Goal: Find specific page/section: Find specific page/section

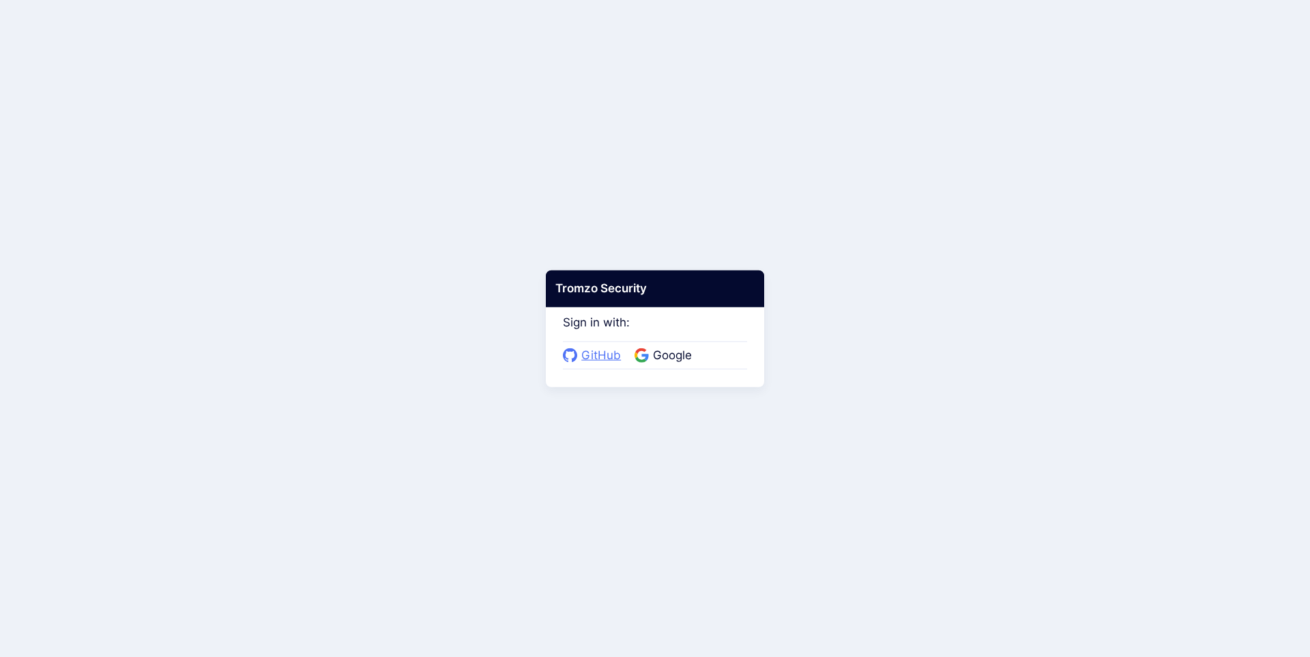
click at [578, 351] on span "GitHub" at bounding box center [601, 356] width 48 height 18
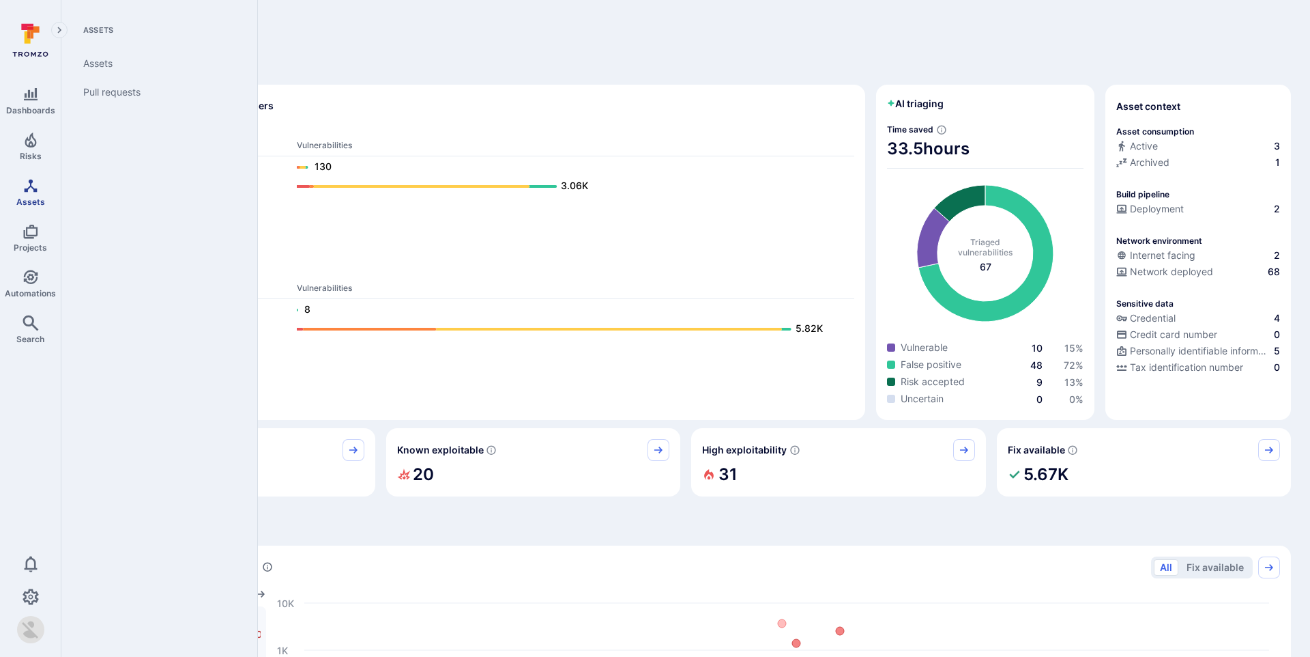
click at [33, 203] on span "Assets" at bounding box center [30, 202] width 29 height 10
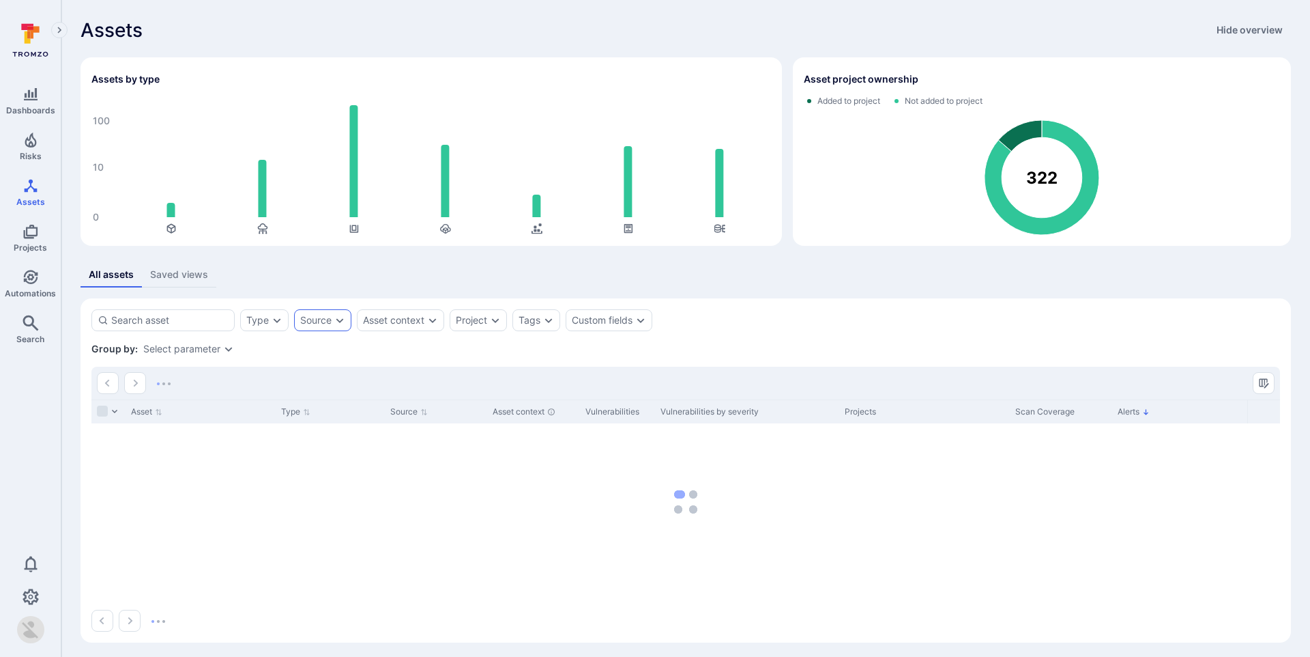
click at [320, 322] on div "Source" at bounding box center [315, 320] width 31 height 11
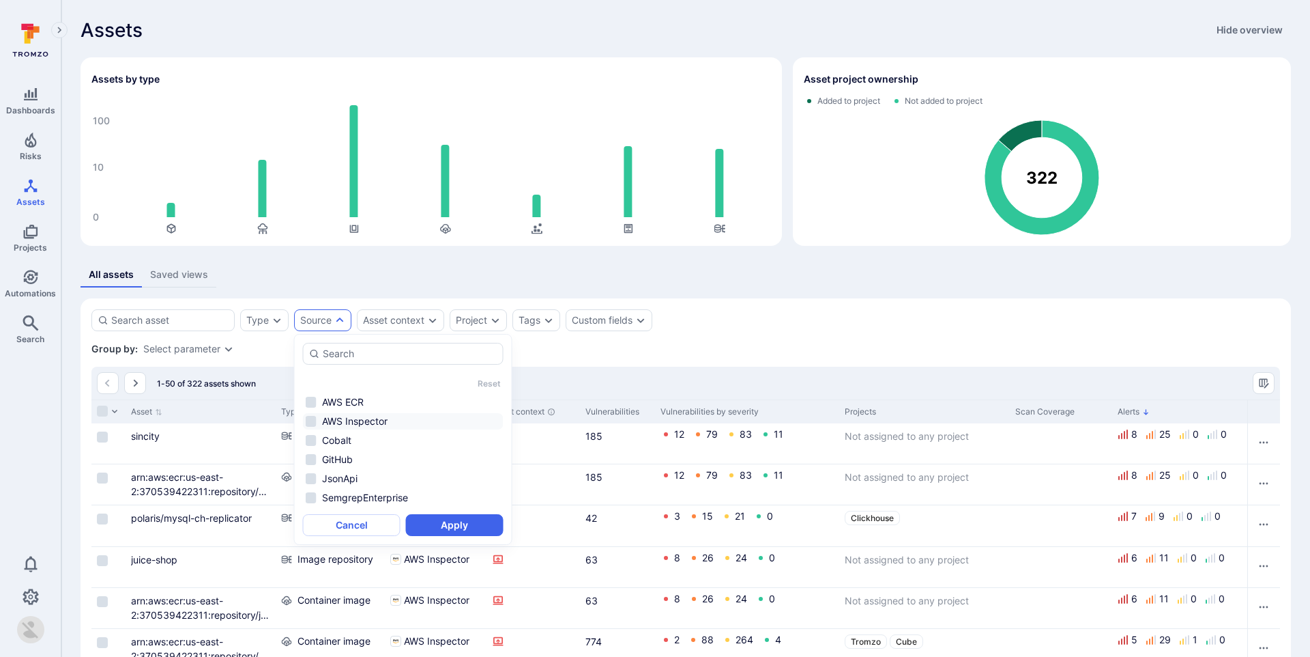
click at [317, 416] on li "AWS Inspector" at bounding box center [403, 421] width 201 height 16
click at [319, 437] on li "Cobalt" at bounding box center [403, 440] width 201 height 16
click at [445, 520] on button "Apply" at bounding box center [455, 525] width 98 height 22
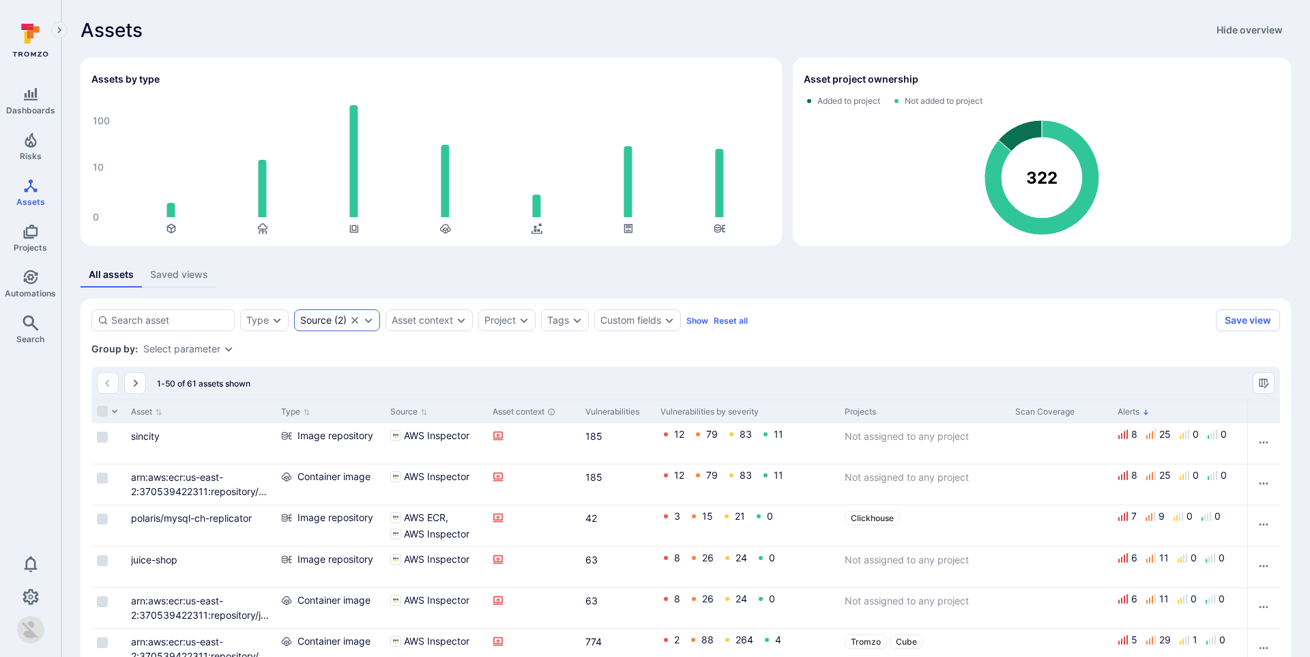
click at [343, 322] on div "Source ( 2 )" at bounding box center [323, 320] width 46 height 11
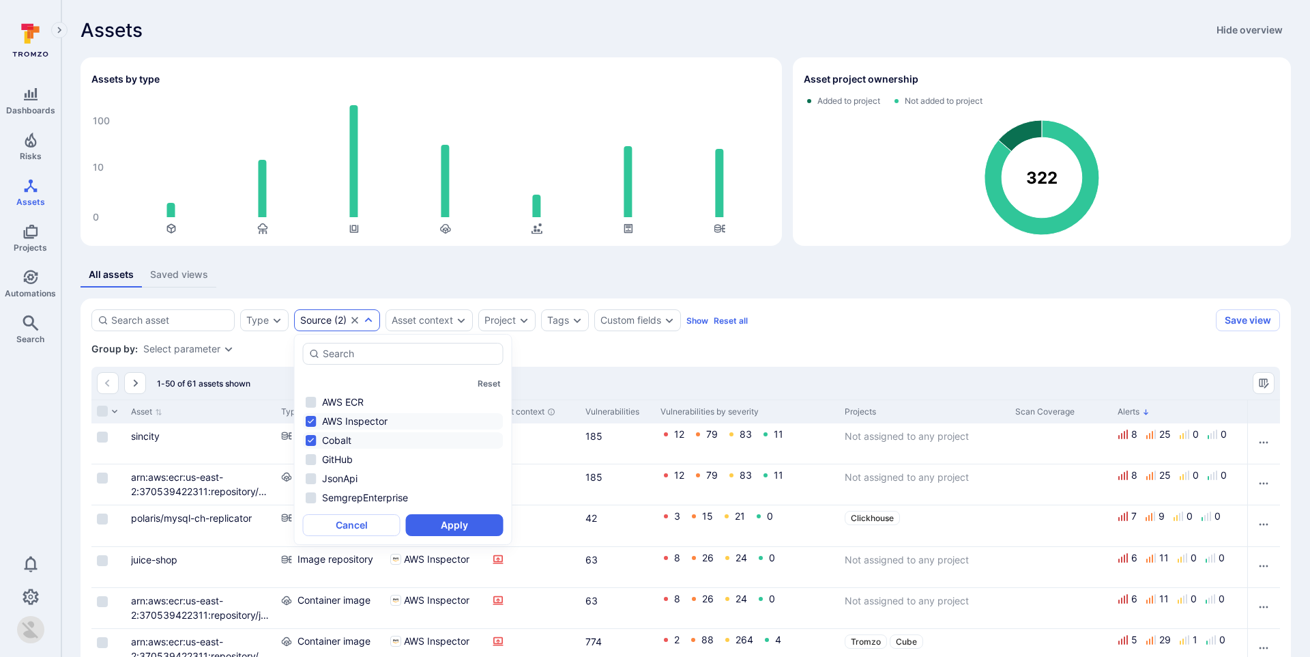
click at [341, 418] on li "AWS Inspector" at bounding box center [403, 421] width 201 height 16
click at [736, 323] on button "Reset all" at bounding box center [731, 320] width 34 height 10
